Goal: Find specific page/section: Find specific page/section

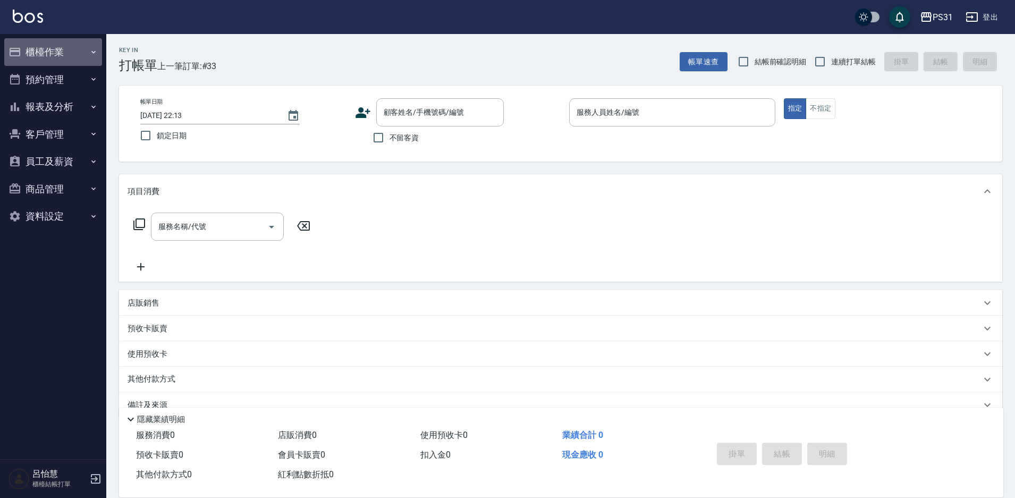
click at [95, 53] on icon "button" at bounding box center [93, 52] width 9 height 9
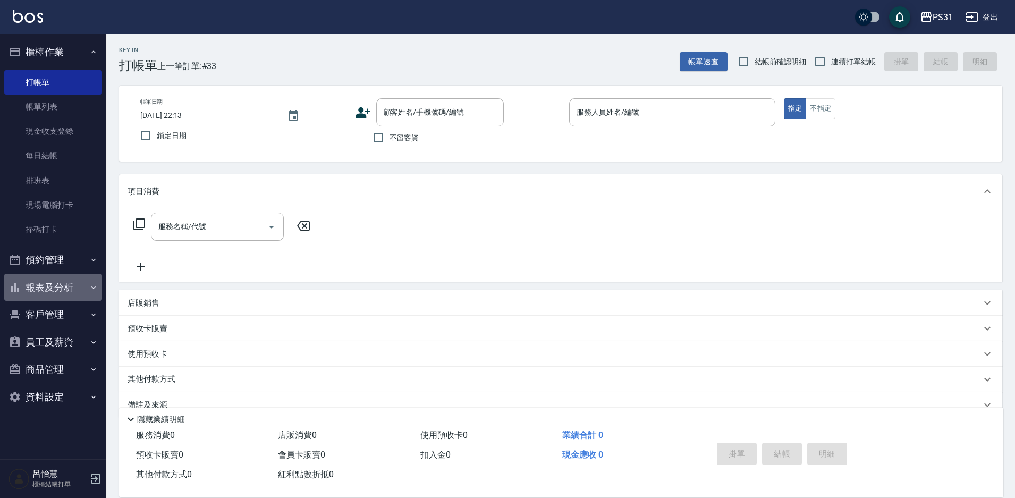
click at [88, 286] on button "報表及分析" at bounding box center [53, 288] width 98 height 28
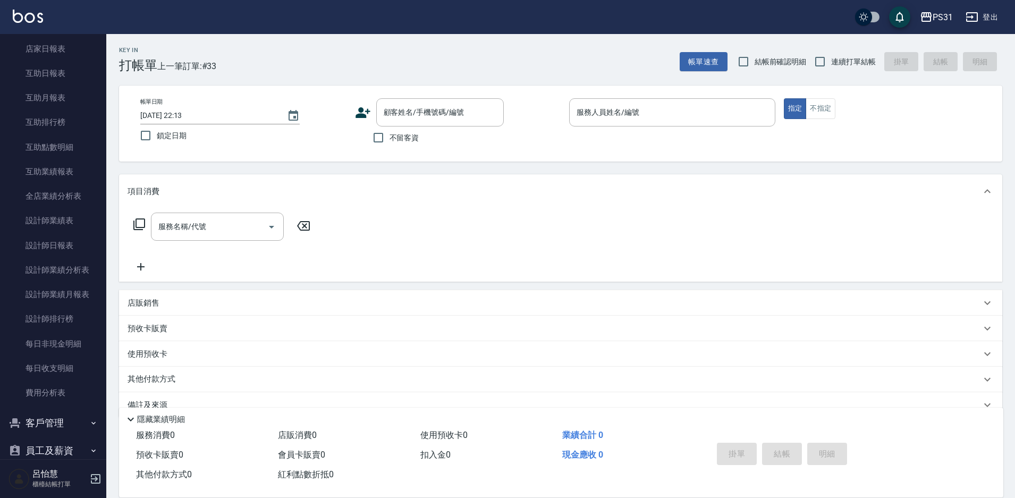
scroll to position [319, 0]
click at [79, 219] on link "設計師日報表" at bounding box center [53, 220] width 98 height 24
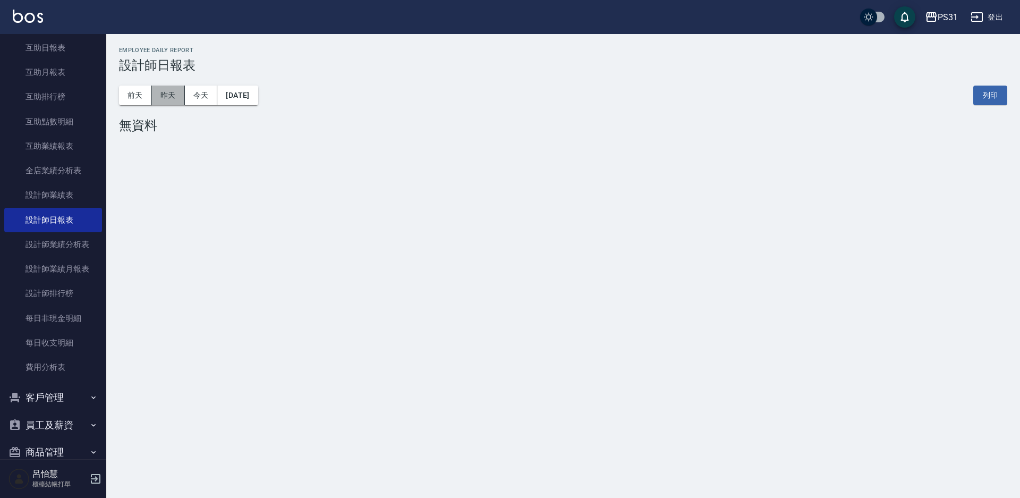
click at [164, 99] on button "昨天" at bounding box center [168, 96] width 33 height 20
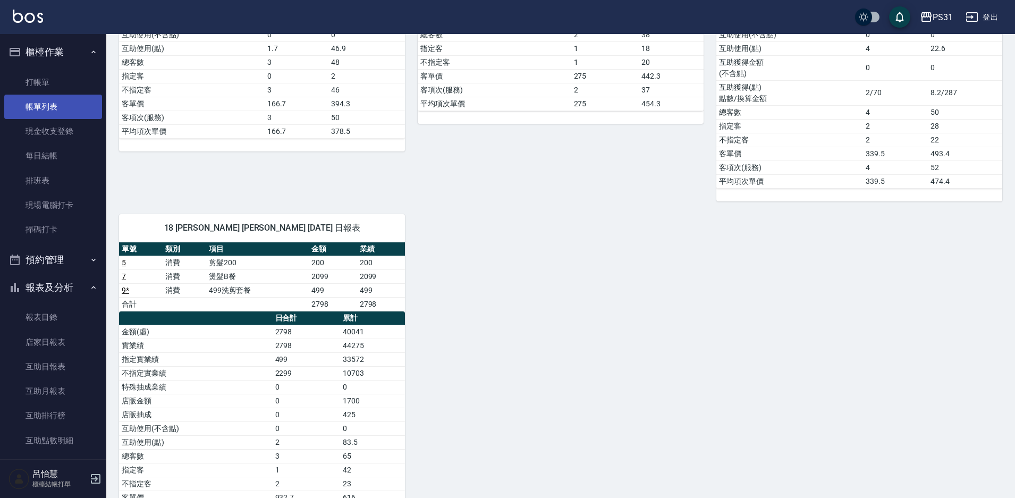
scroll to position [797, 0]
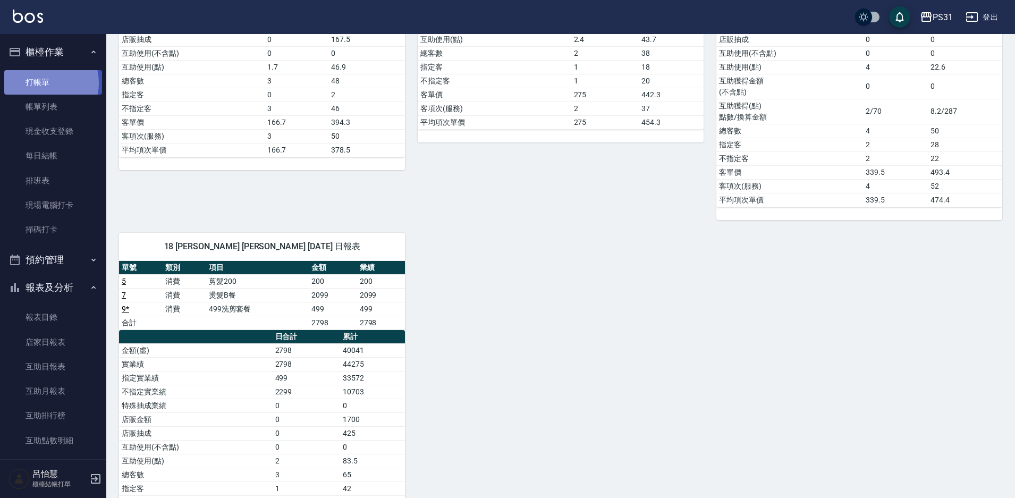
click at [42, 83] on link "打帳單" at bounding box center [53, 82] width 98 height 24
